Goal: Information Seeking & Learning: Find specific fact

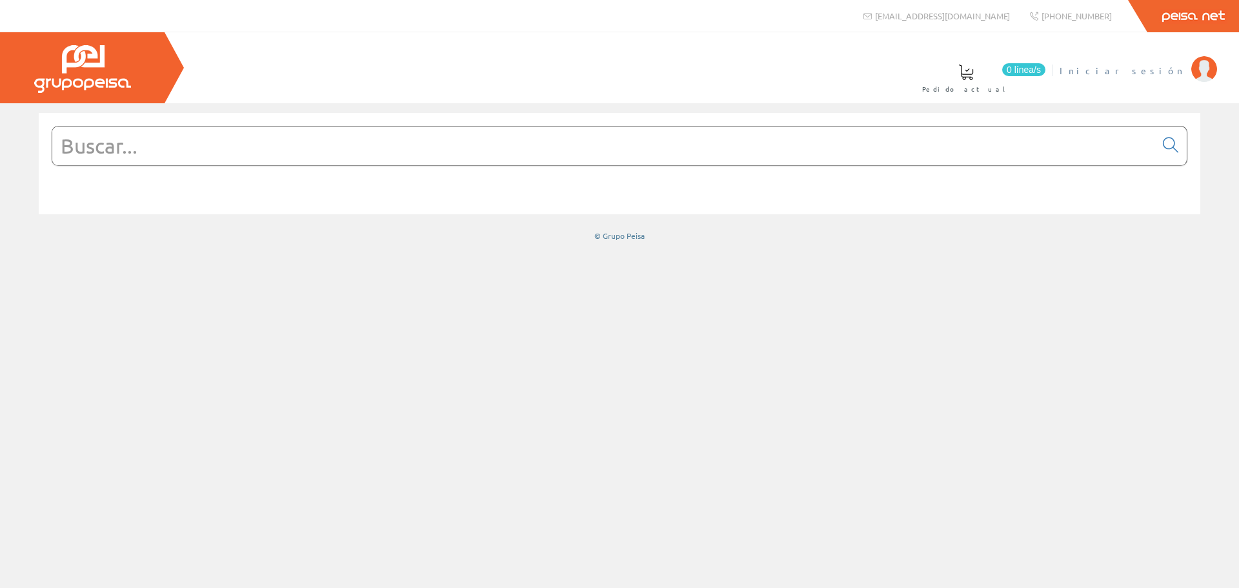
click at [1170, 71] on span "Iniciar sesión" at bounding box center [1122, 70] width 125 height 13
click at [550, 165] on input "text" at bounding box center [603, 145] width 1103 height 39
paste input "ARTEIXO"
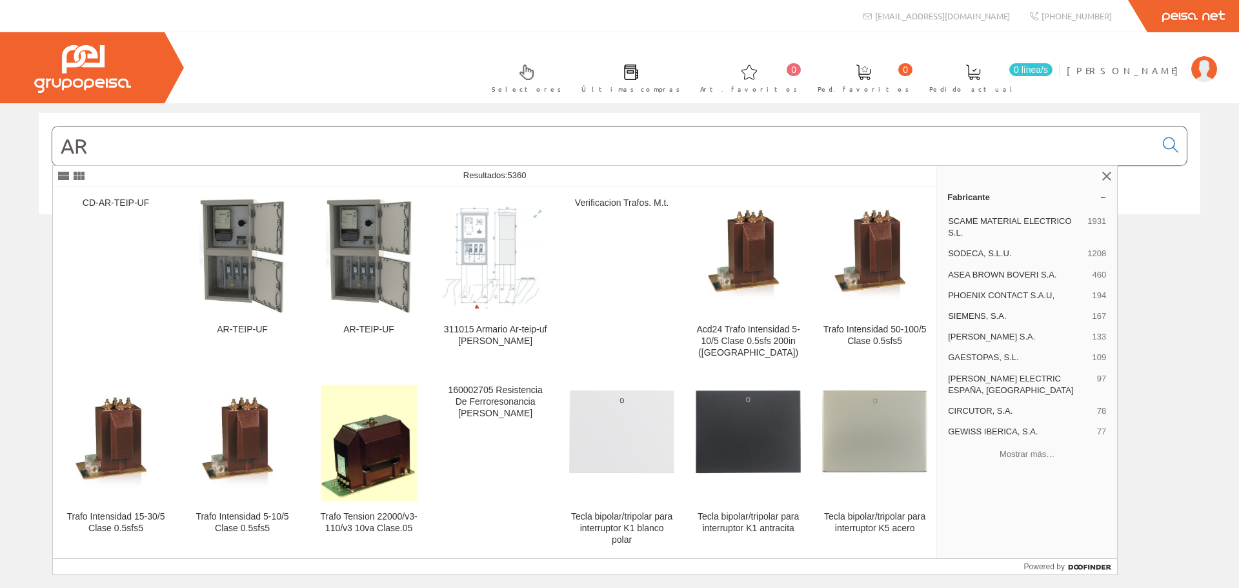
type input "A"
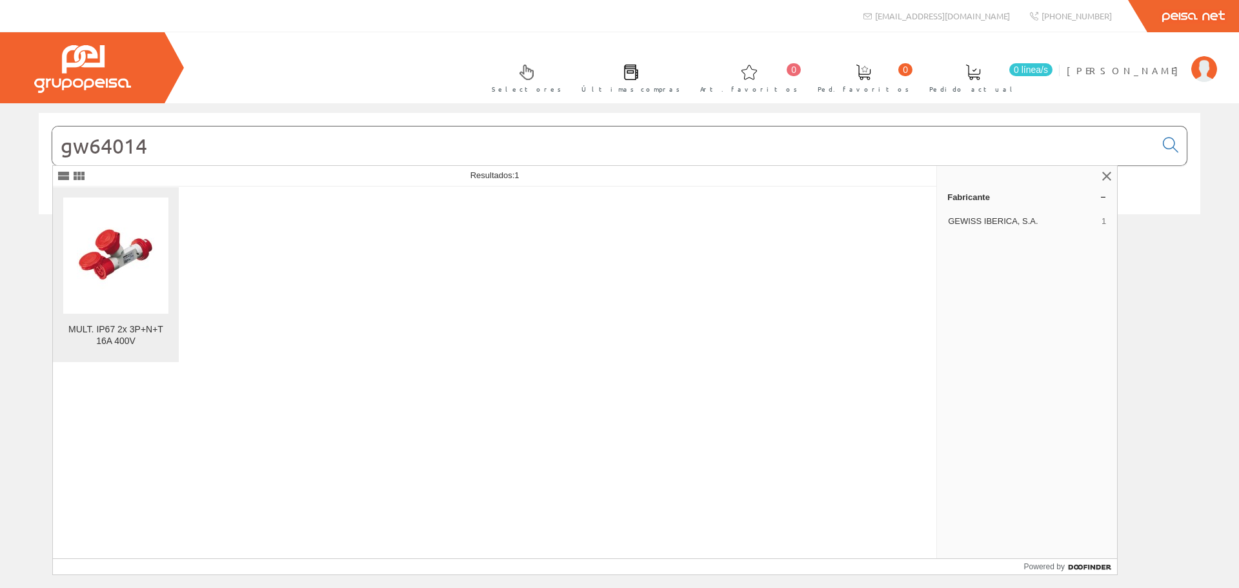
type input "gw64014"
click at [126, 253] on img at bounding box center [116, 255] width 78 height 98
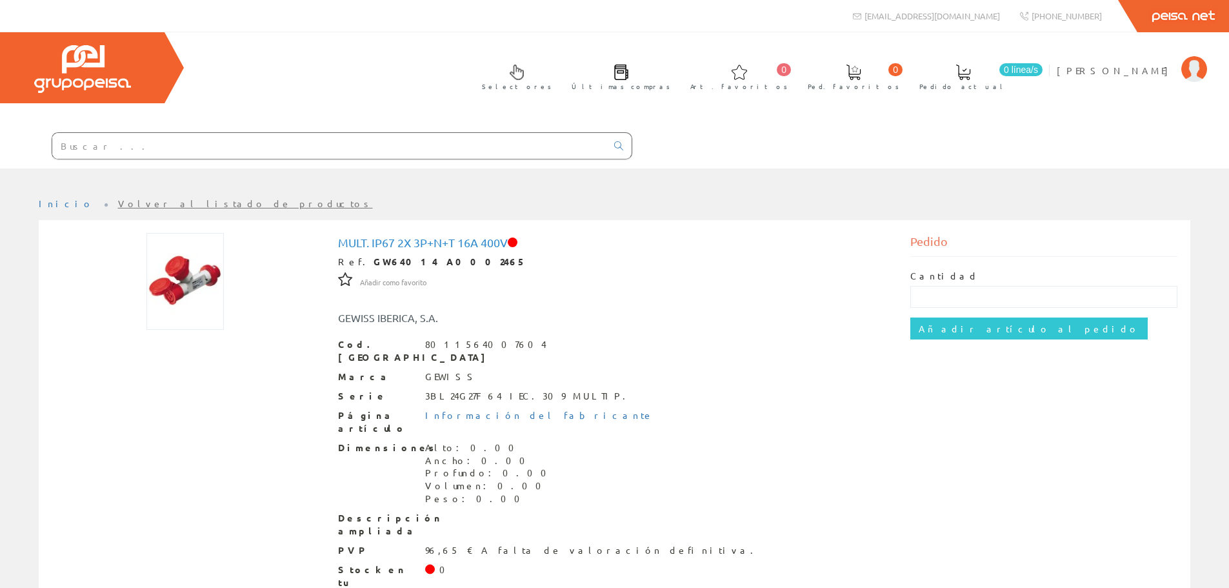
click at [104, 143] on input "text" at bounding box center [329, 146] width 554 height 26
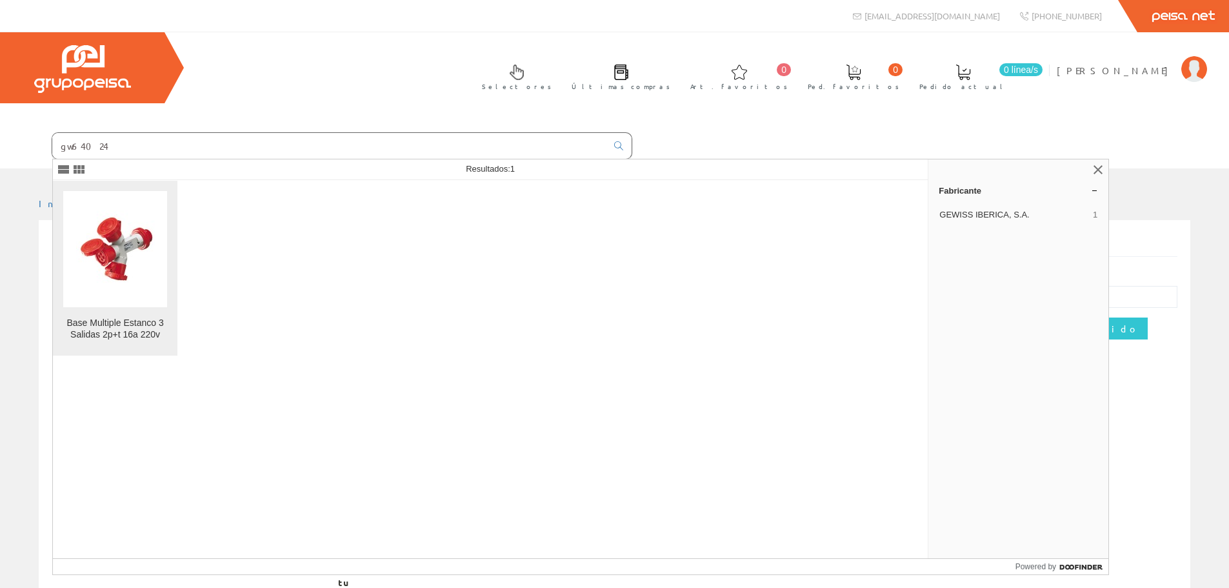
type input "gw64024"
click at [124, 270] on img at bounding box center [115, 249] width 79 height 98
